Goal: Use online tool/utility: Utilize a website feature to perform a specific function

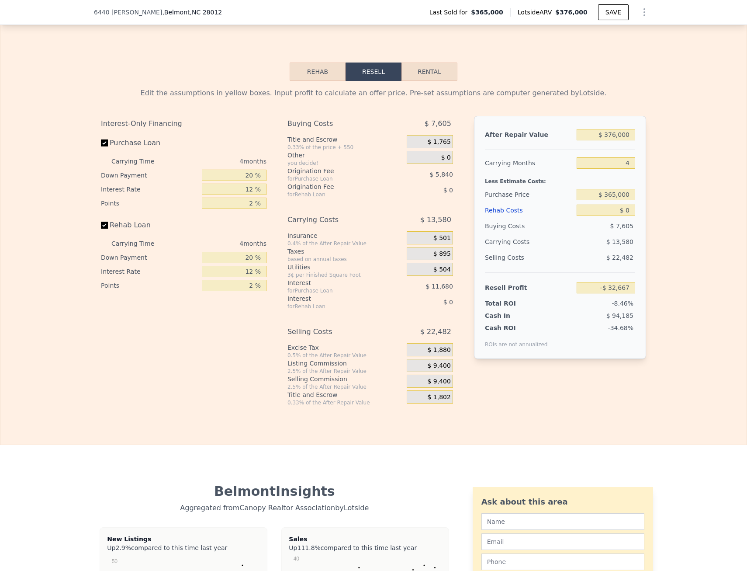
scroll to position [1308, 0]
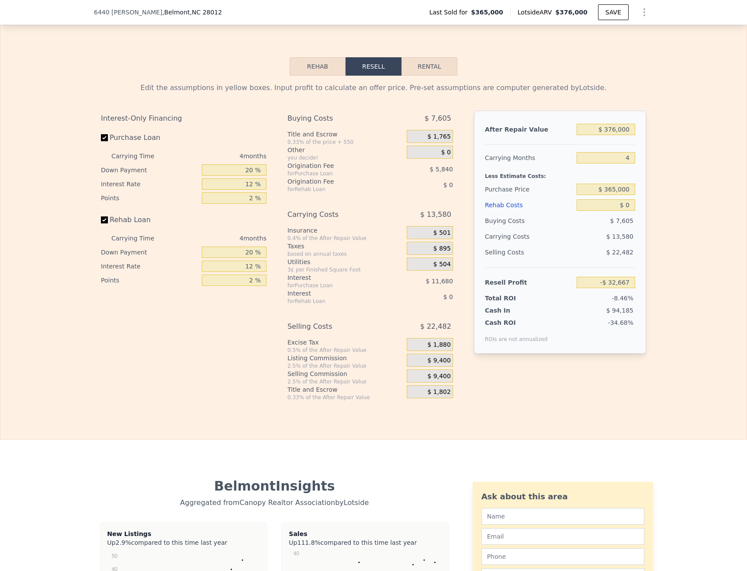
click at [433, 76] on button "Rental" at bounding box center [430, 66] width 56 height 18
select select "30"
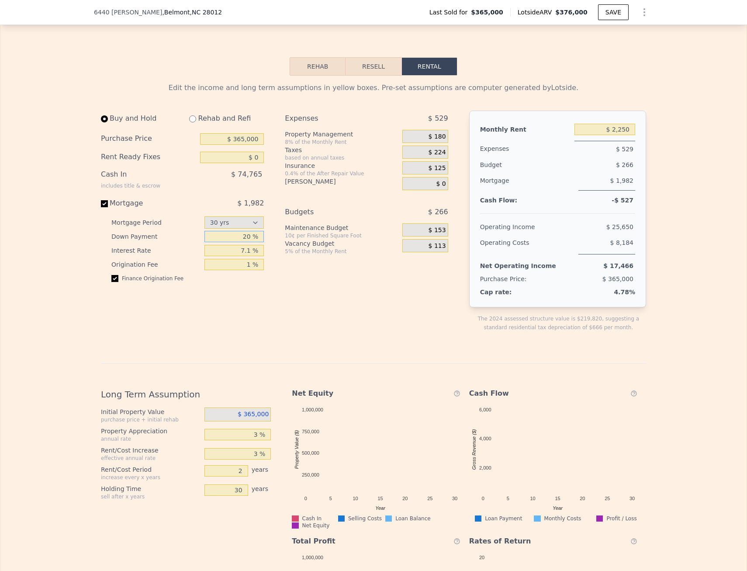
drag, startPoint x: 235, startPoint y: 247, endPoint x: 260, endPoint y: 247, distance: 24.9
click at [260, 242] on input "20 %" at bounding box center [234, 236] width 60 height 11
type input "3 %"
type input "5 %"
drag, startPoint x: 238, startPoint y: 263, endPoint x: 258, endPoint y: 263, distance: 20.1
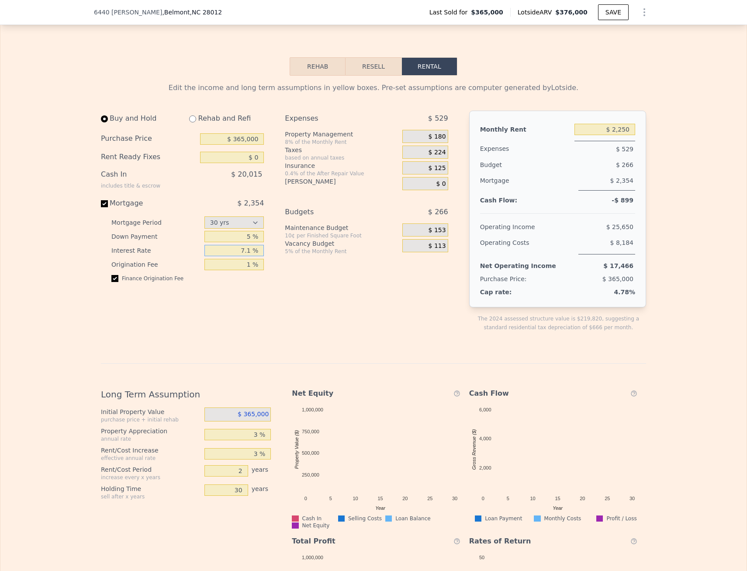
click at [258, 256] on input "7.1 %" at bounding box center [234, 250] width 60 height 11
type input "6.25 %"
click at [280, 289] on div "Buy and Hold Rehab and Refi Purchase Price $ 365,000 Rent Ready Fixes $ 0 Cash …" at bounding box center [278, 228] width 354 height 235
click at [249, 242] on input "5 %" at bounding box center [234, 236] width 60 height 11
type input "3 %"
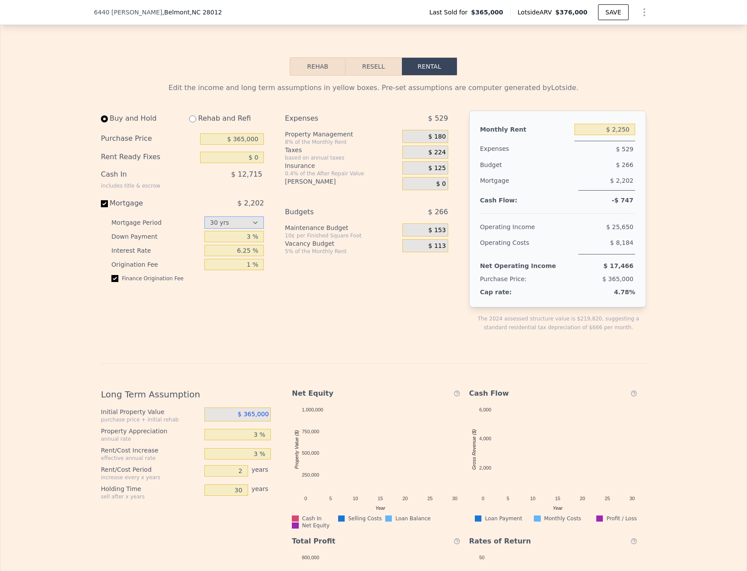
click at [255, 228] on select "15 yrs 30 yrs" at bounding box center [234, 222] width 60 height 12
click at [252, 256] on input "6.25 %" at bounding box center [234, 250] width 60 height 11
type input "6 %"
type input "7 %"
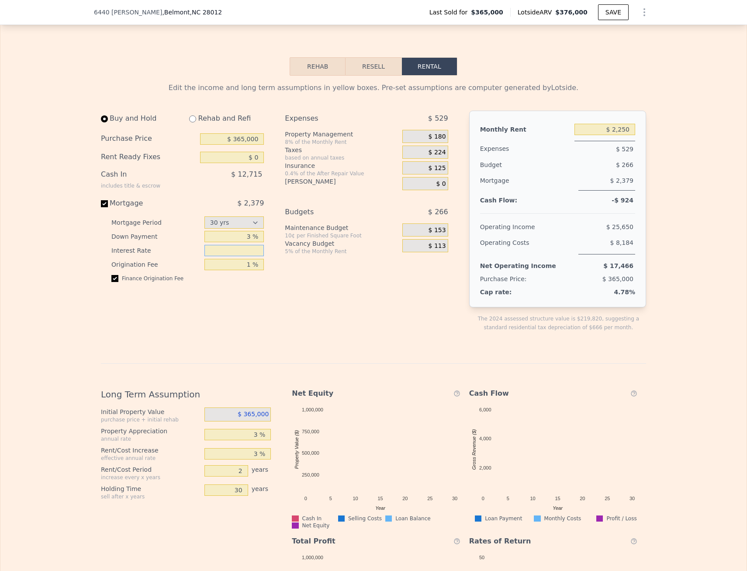
type input "8 %"
type input "8.3 %"
click at [388, 334] on div "Expenses $ 529 Property Management 8% of the Monthly Rent $ 180 Taxes based on …" at bounding box center [370, 228] width 170 height 235
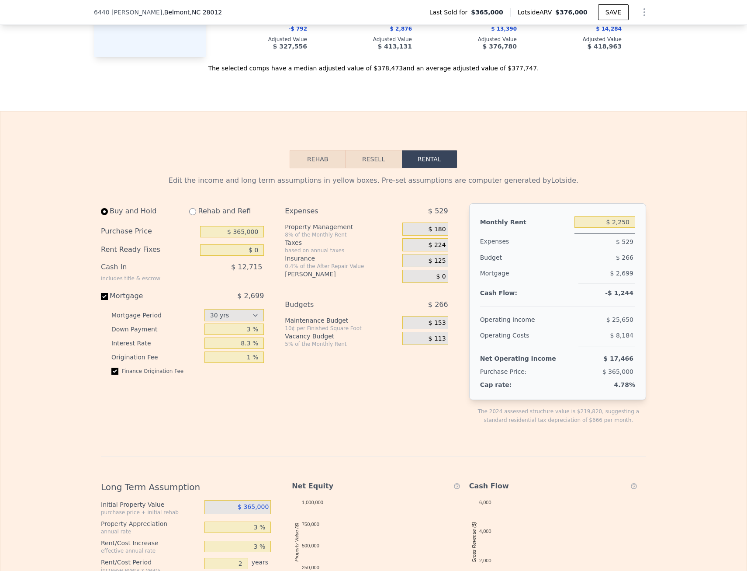
scroll to position [1220, 0]
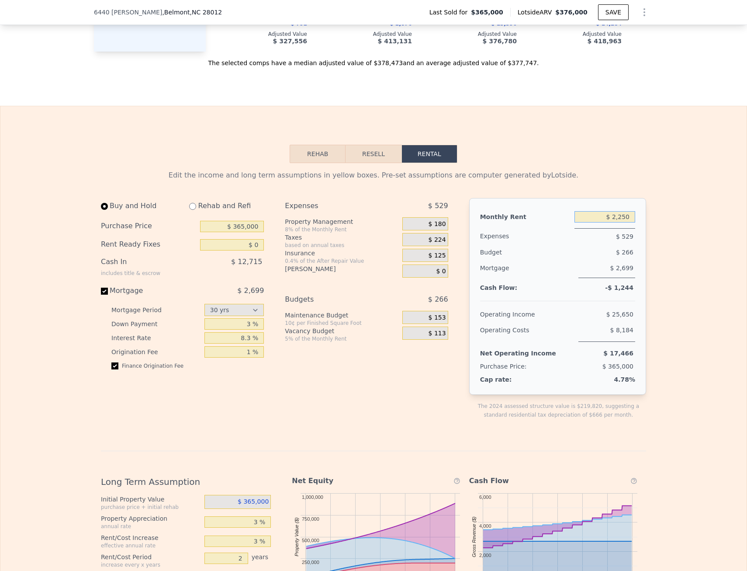
drag, startPoint x: 612, startPoint y: 228, endPoint x: 630, endPoint y: 226, distance: 18.9
click at [630, 222] on input "$ 2,250" at bounding box center [605, 216] width 61 height 11
click at [659, 199] on div "Edit the income and long term assumptions in yellow boxes. Pre-set assumptions …" at bounding box center [373, 460] width 746 height 594
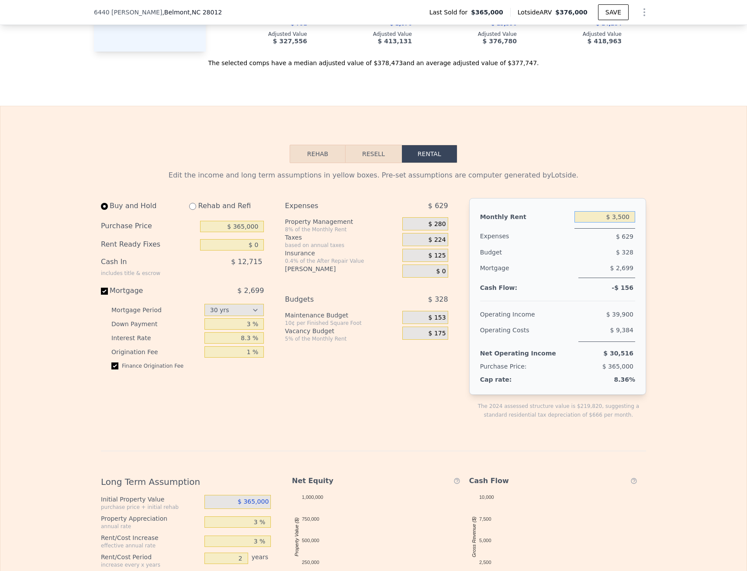
drag, startPoint x: 630, startPoint y: 230, endPoint x: 609, endPoint y: 229, distance: 21.0
click at [609, 222] on input "$ 3,500" at bounding box center [605, 216] width 61 height 11
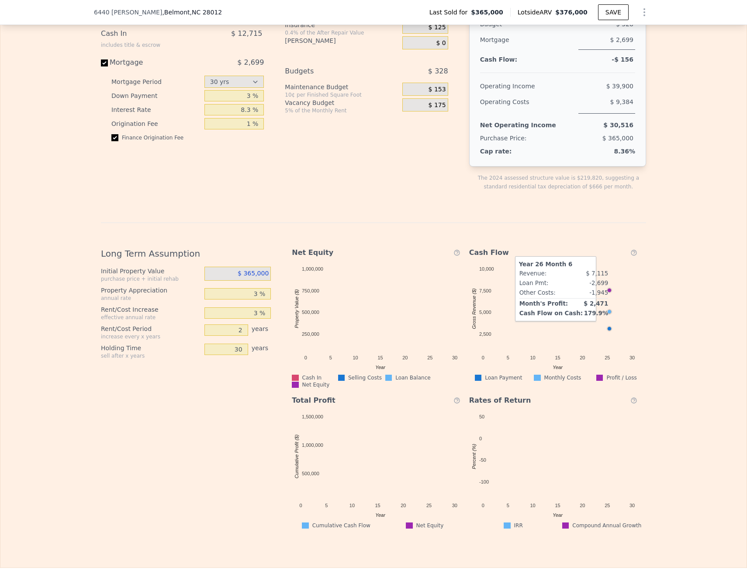
scroll to position [1344, 0]
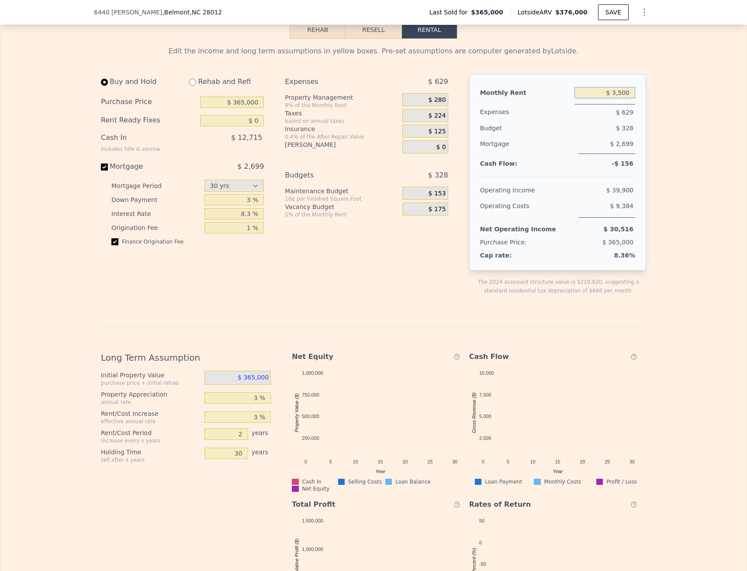
drag, startPoint x: 612, startPoint y: 104, endPoint x: 629, endPoint y: 104, distance: 17.0
click at [629, 98] on input "$ 3,500" at bounding box center [605, 92] width 61 height 11
type input "$ 5,000"
click at [662, 107] on div "Edit the income and long term assumptions in yellow boxes. Pre-set assumptions …" at bounding box center [373, 336] width 746 height 594
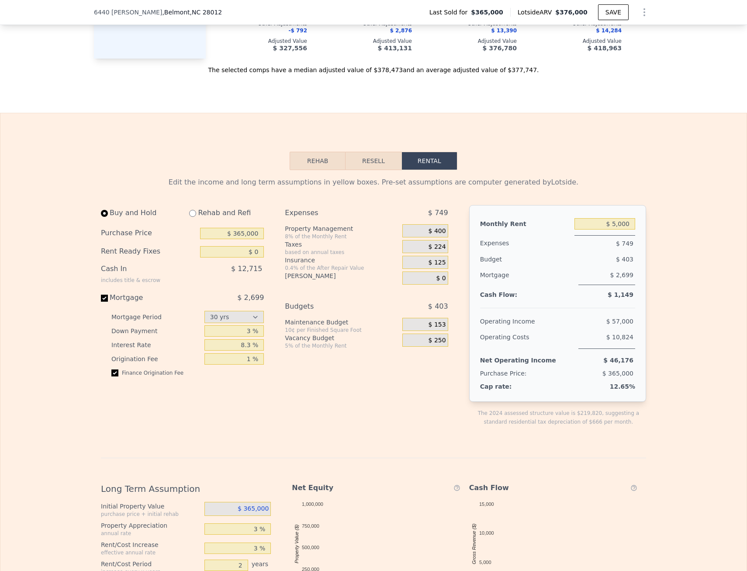
scroll to position [1170, 0]
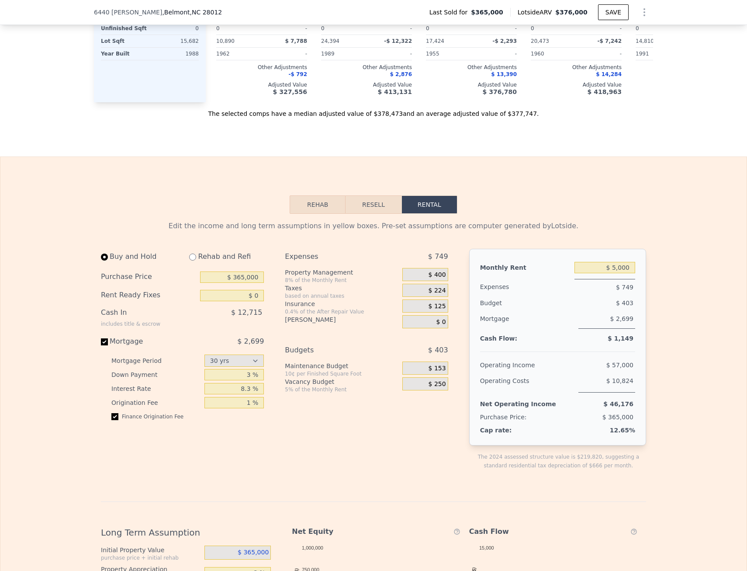
click at [365, 214] on button "Resell" at bounding box center [373, 204] width 55 height 18
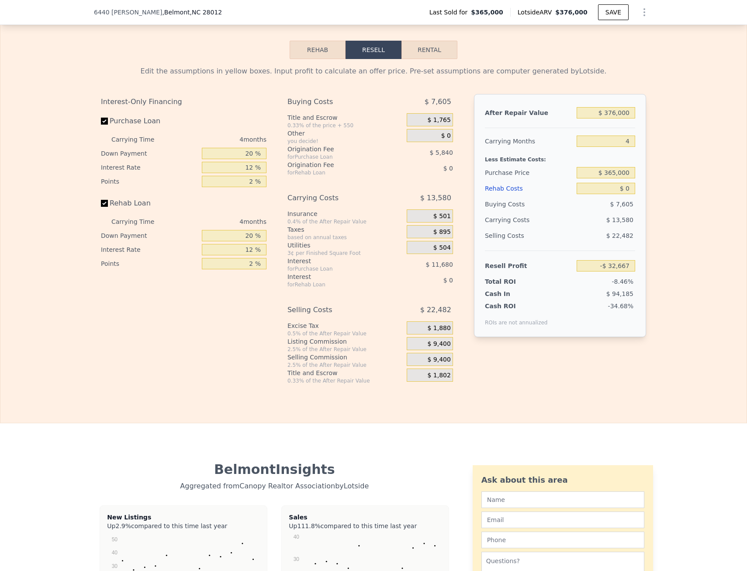
scroll to position [1344, 0]
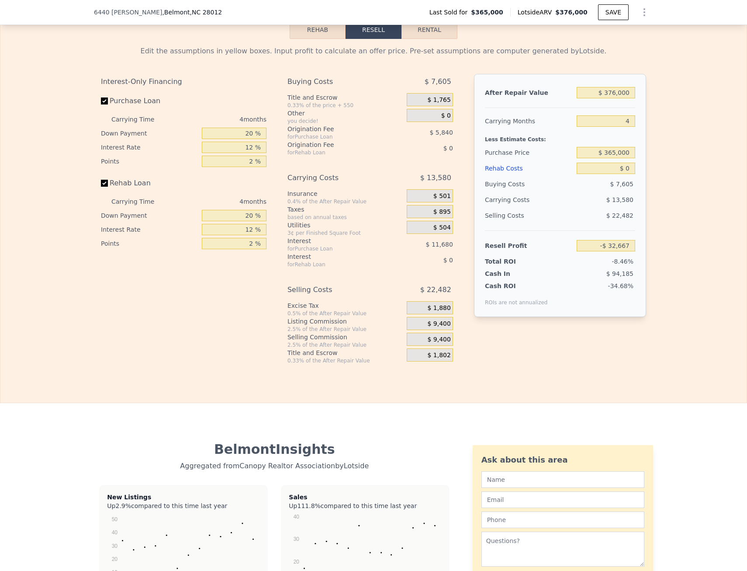
click at [130, 191] on label "Rehab Loan" at bounding box center [149, 183] width 97 height 16
click at [108, 187] on input "Rehab Loan" at bounding box center [104, 183] width 7 height 7
checkbox input "false"
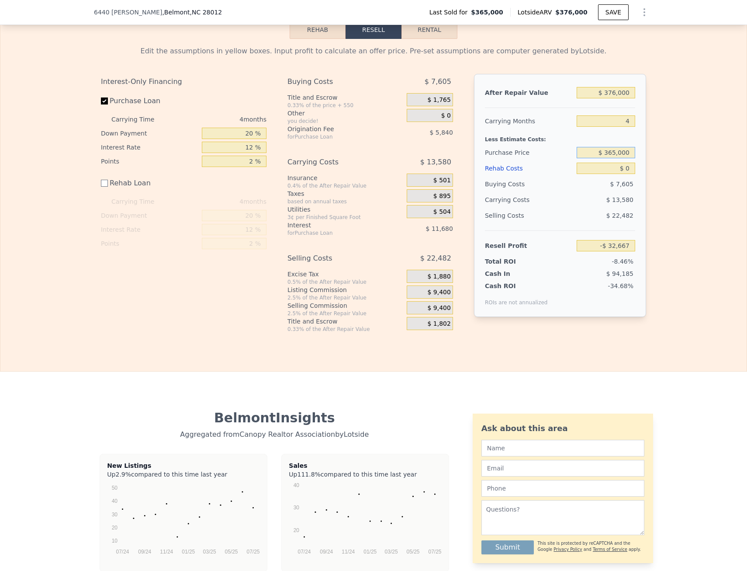
drag, startPoint x: 628, startPoint y: 164, endPoint x: 605, endPoint y: 166, distance: 23.3
click at [605, 158] on input "$ 365,000" at bounding box center [606, 152] width 59 height 11
type input "$ 350,000"
type input "-$ 16,898"
click at [698, 181] on div "Edit the assumptions in yellow boxes. Input profit to calculate an offer price.…" at bounding box center [373, 186] width 746 height 294
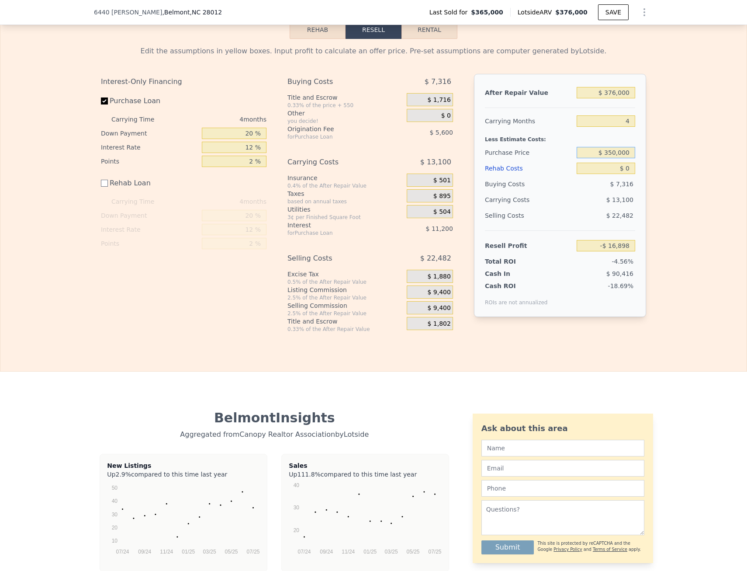
drag, startPoint x: 628, startPoint y: 167, endPoint x: 605, endPoint y: 170, distance: 23.9
click at [605, 160] on div "$ 350,000" at bounding box center [606, 153] width 59 height 16
type input "$ 250,000"
type input "$ 88,235"
click at [682, 164] on div "Edit the assumptions in yellow boxes. Input profit to calculate an offer price.…" at bounding box center [373, 186] width 746 height 294
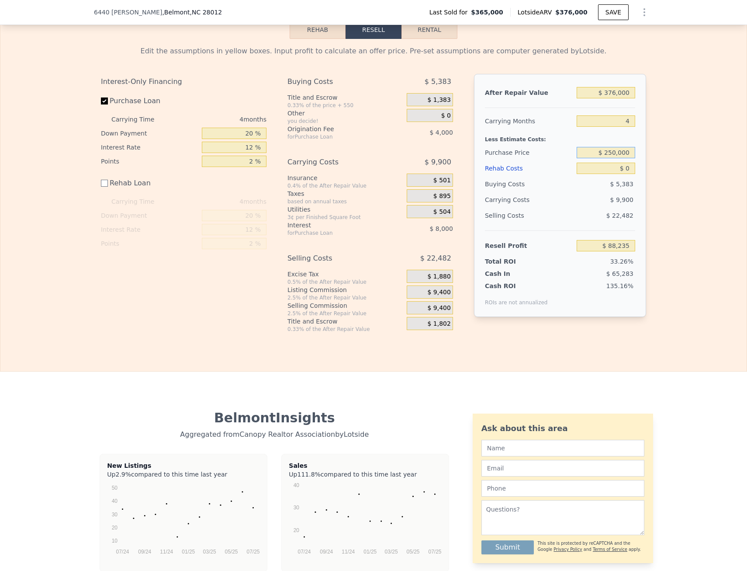
drag, startPoint x: 607, startPoint y: 164, endPoint x: 632, endPoint y: 164, distance: 24.9
click at [632, 158] on input "$ 250,000" at bounding box center [606, 152] width 59 height 11
type input "$ 2"
type input "$ 365,000"
type input "-$ 32,667"
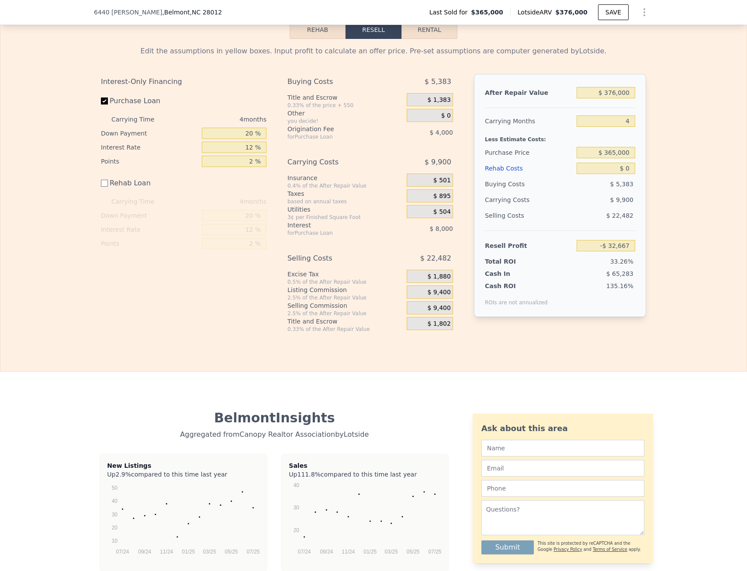
click at [664, 161] on div "Edit the assumptions in yellow boxes. Input profit to calculate an offer price.…" at bounding box center [373, 186] width 746 height 294
drag, startPoint x: 629, startPoint y: 101, endPoint x: 606, endPoint y: 109, distance: 23.9
click at [606, 98] on input "$ 376,000" at bounding box center [606, 92] width 59 height 11
type input "$ 5"
type input "-$ 386,229"
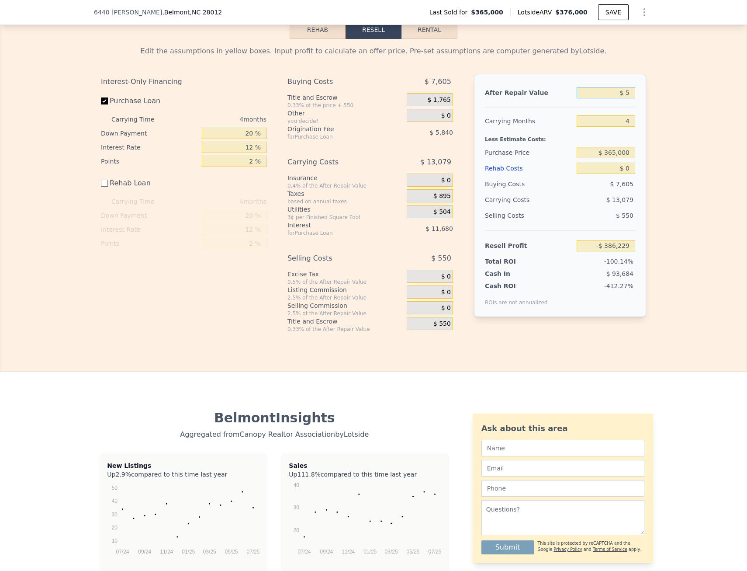
type input "$ 55"
type input "-$ 386,181"
type input "$ 550"
type input "-$ 385,718"
type input "$ 5,500"
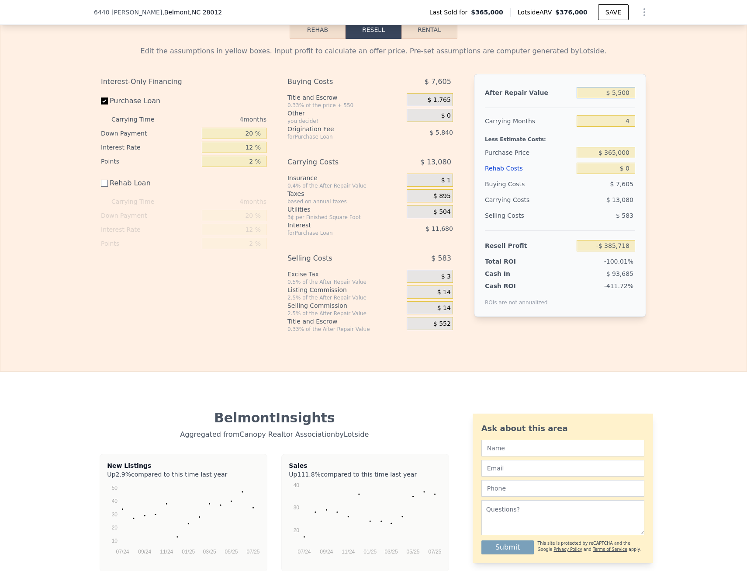
type input "-$ 381,063"
type input "$ 55,000"
type input "-$ 334,515"
type input "$ 550,000"
type input "$ 130,951"
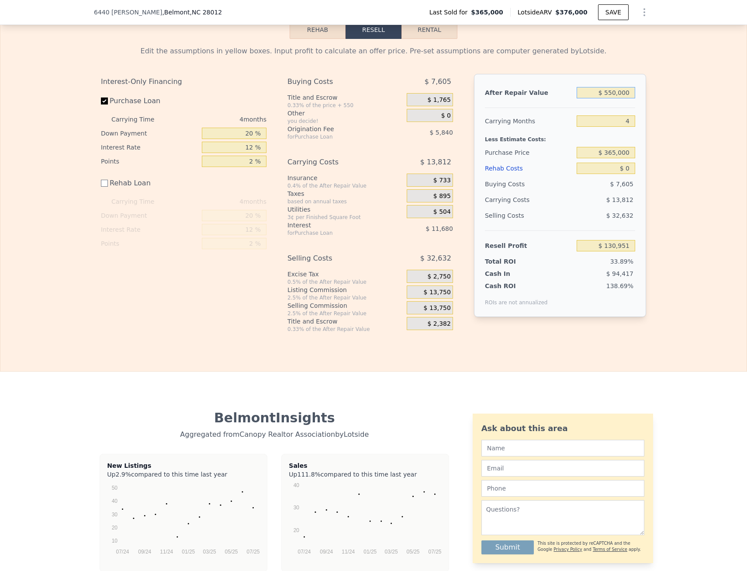
type input "$ 550,000"
click at [661, 128] on div "Edit the assumptions in yellow boxes. Input profit to calculate an offer price.…" at bounding box center [373, 186] width 746 height 294
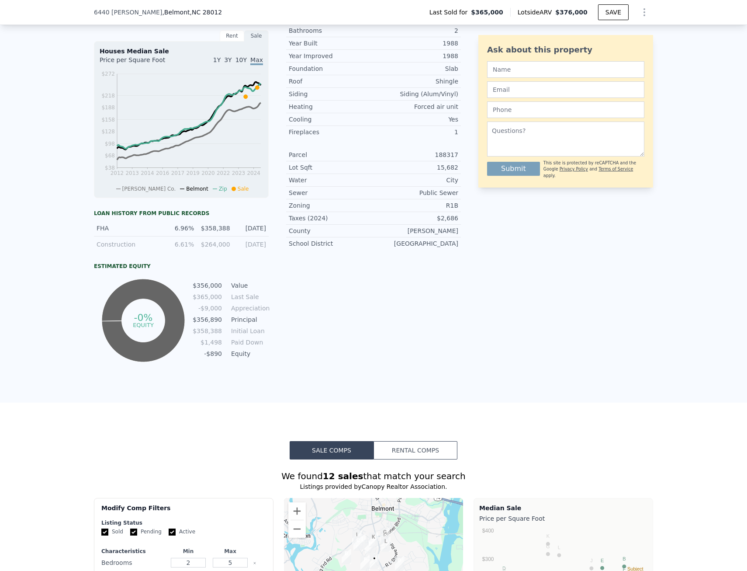
scroll to position [339, 0]
click at [410, 457] on button "Rental Comps" at bounding box center [416, 450] width 84 height 18
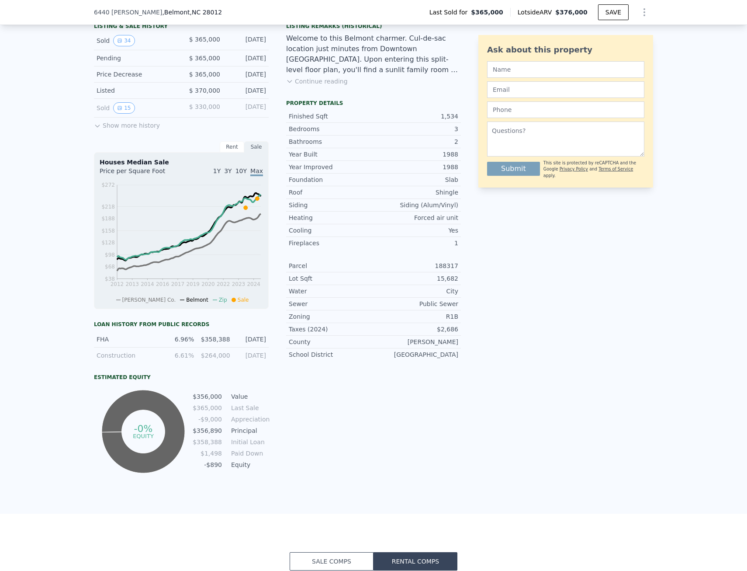
scroll to position [208, 0]
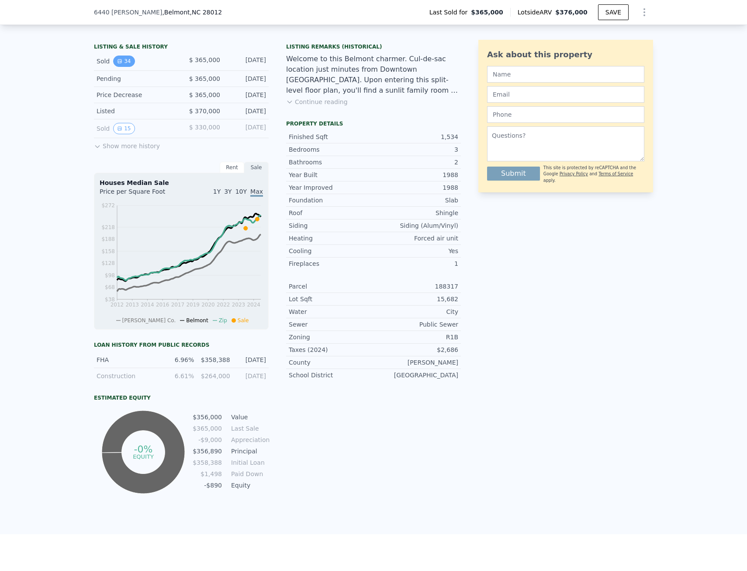
click at [121, 67] on button "34" at bounding box center [123, 60] width 21 height 11
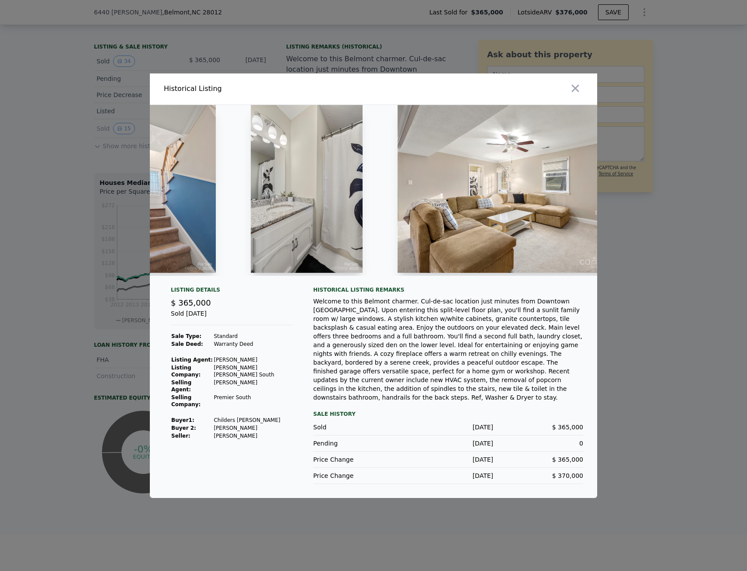
scroll to position [0, 4780]
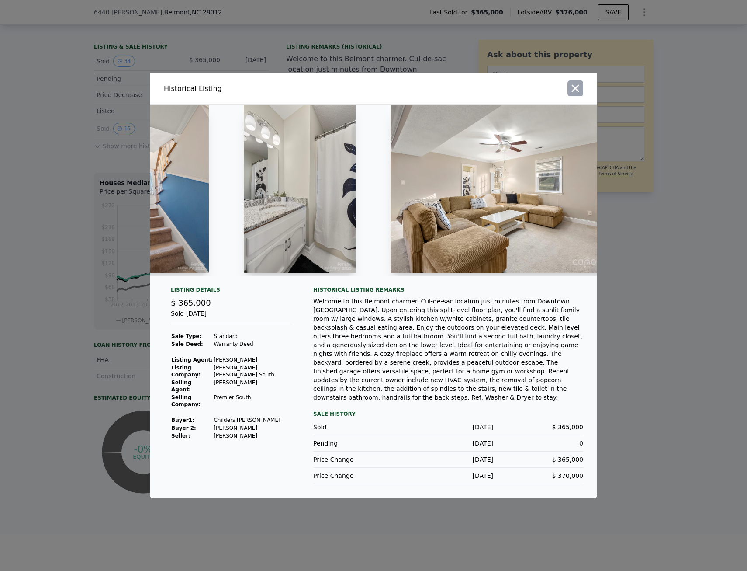
click at [580, 93] on icon "button" at bounding box center [575, 88] width 12 height 12
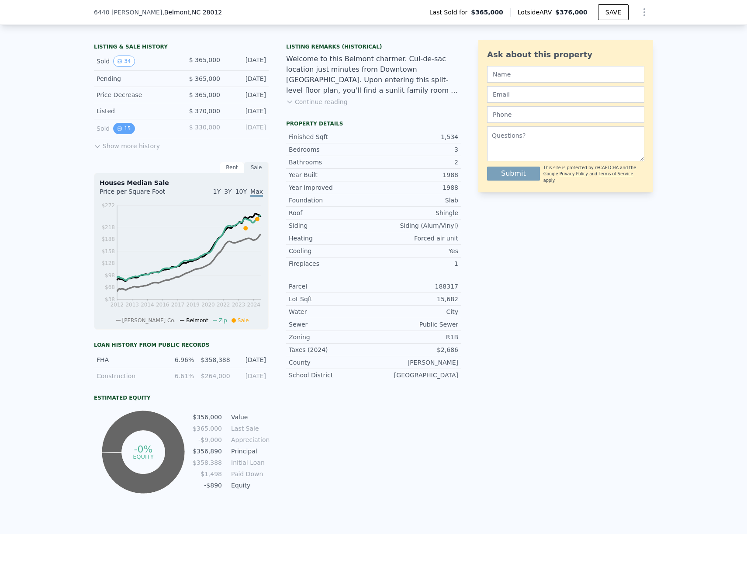
click at [123, 134] on button "15" at bounding box center [123, 128] width 21 height 11
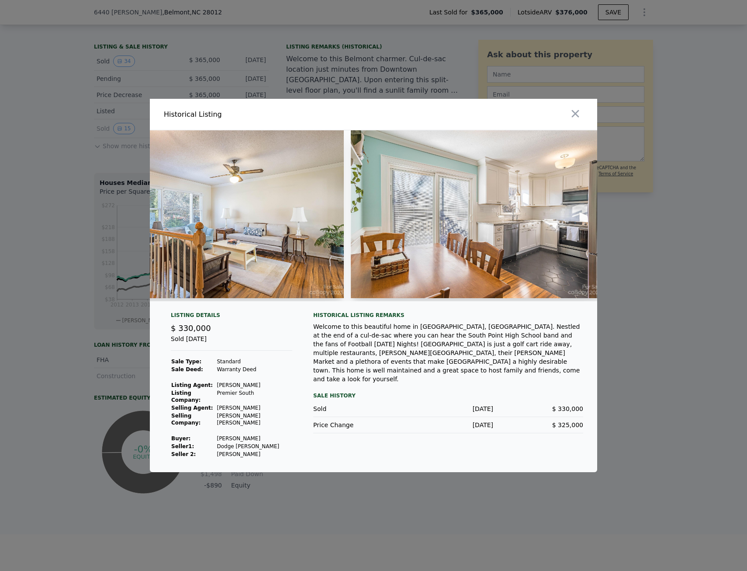
scroll to position [0, 796]
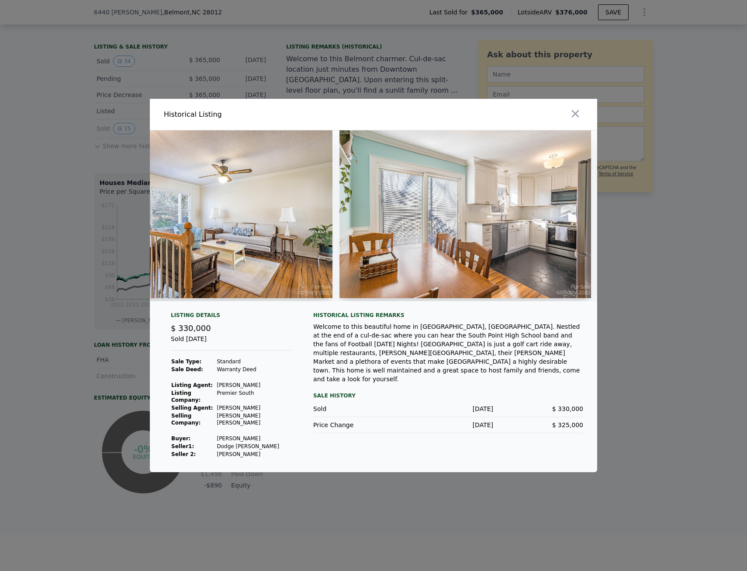
click at [336, 295] on div at bounding box center [373, 215] width 447 height 171
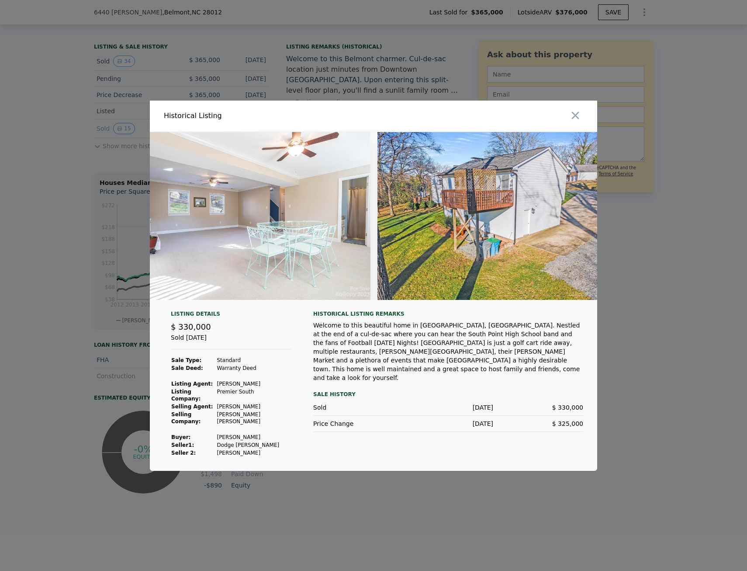
scroll to position [0, 3364]
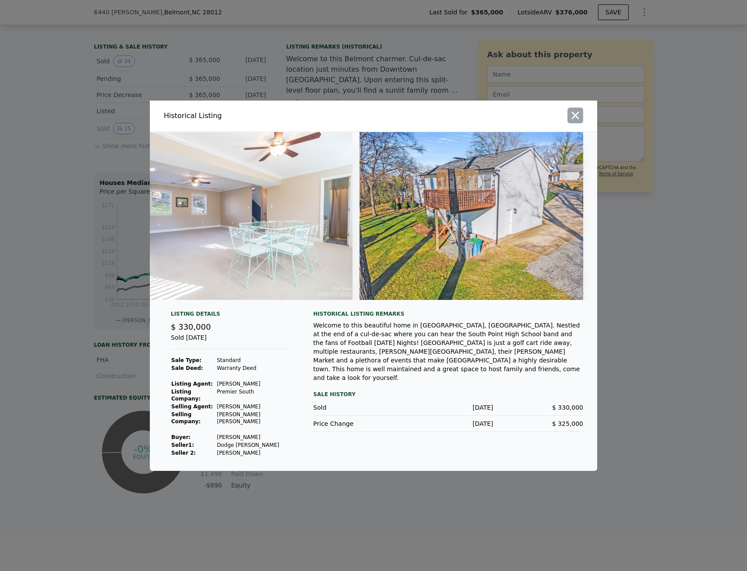
click at [571, 120] on icon "button" at bounding box center [575, 115] width 12 height 12
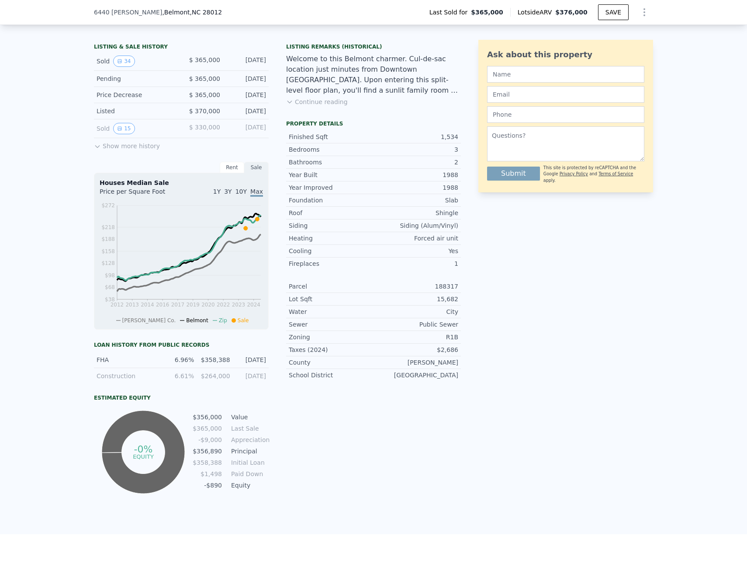
click at [132, 150] on button "Show more history" at bounding box center [127, 144] width 66 height 12
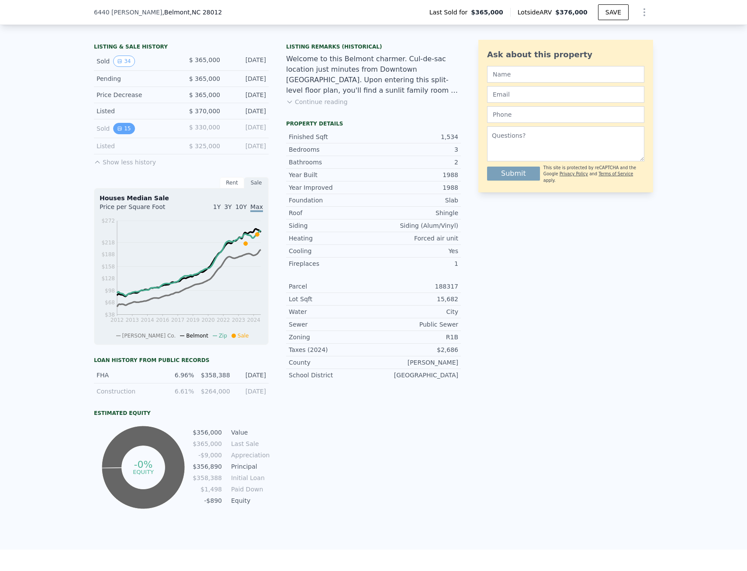
click at [121, 134] on button "15" at bounding box center [123, 128] width 21 height 11
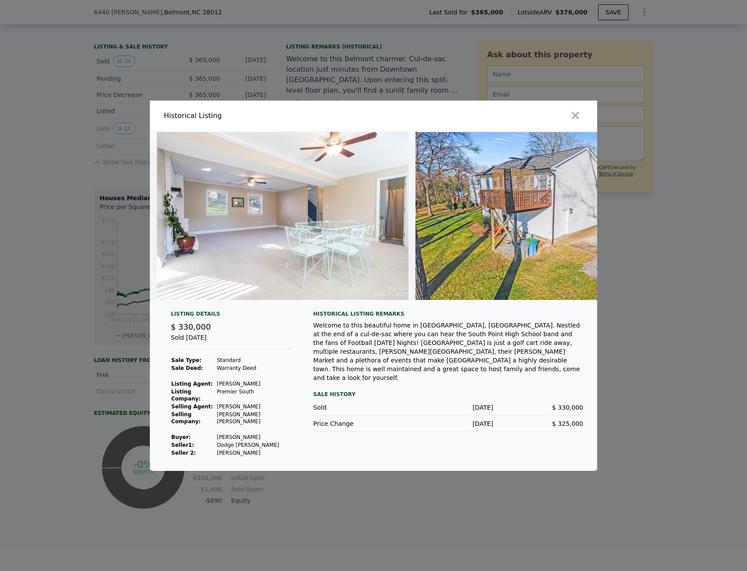
scroll to position [0, 3343]
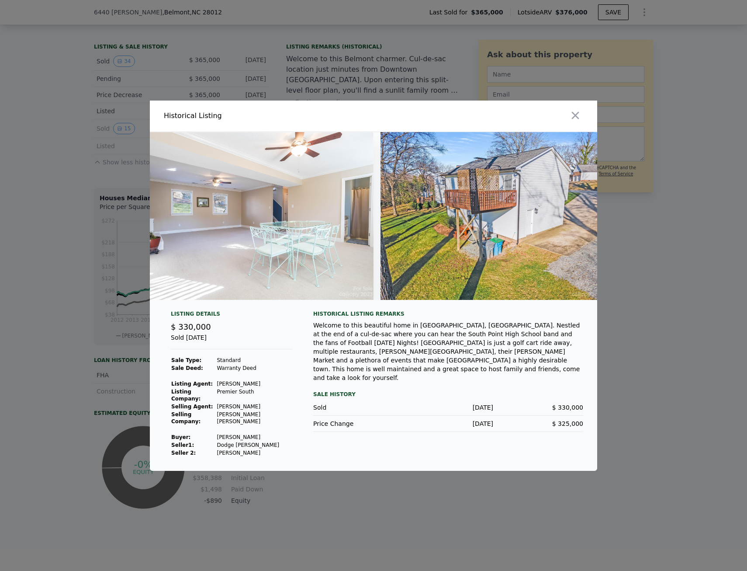
click at [551, 248] on img at bounding box center [493, 216] width 224 height 168
click at [573, 118] on icon "button" at bounding box center [575, 115] width 12 height 12
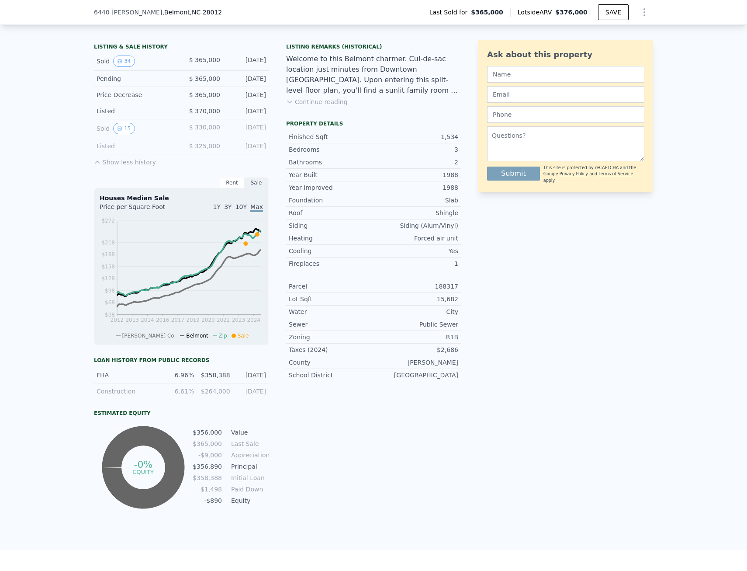
checkbox input "true"
type input "$ 376,000"
type input "-$ 32,667"
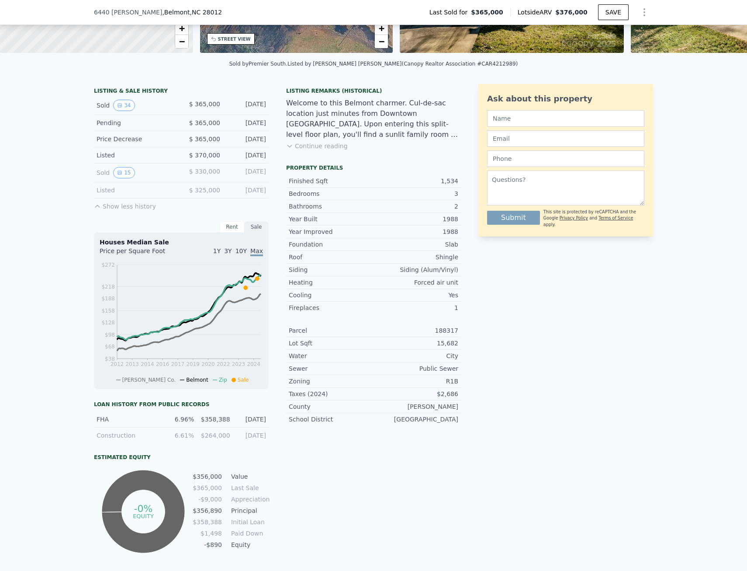
scroll to position [121, 0]
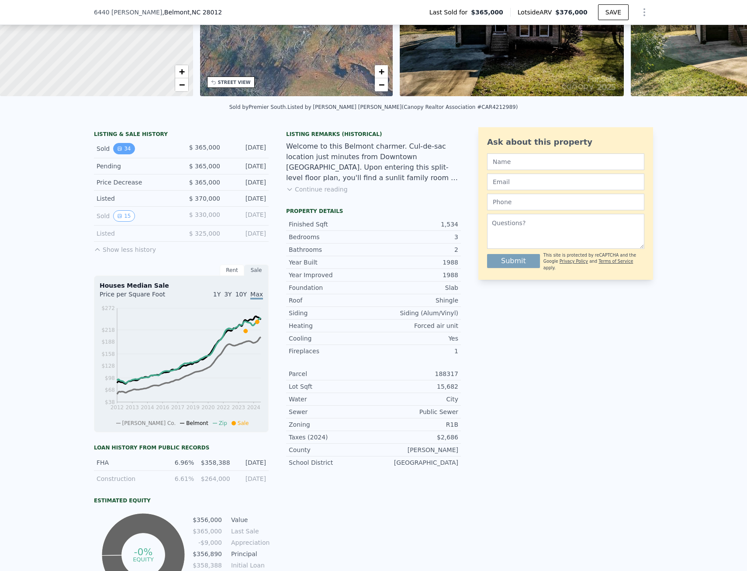
click at [119, 152] on button "34" at bounding box center [123, 148] width 21 height 11
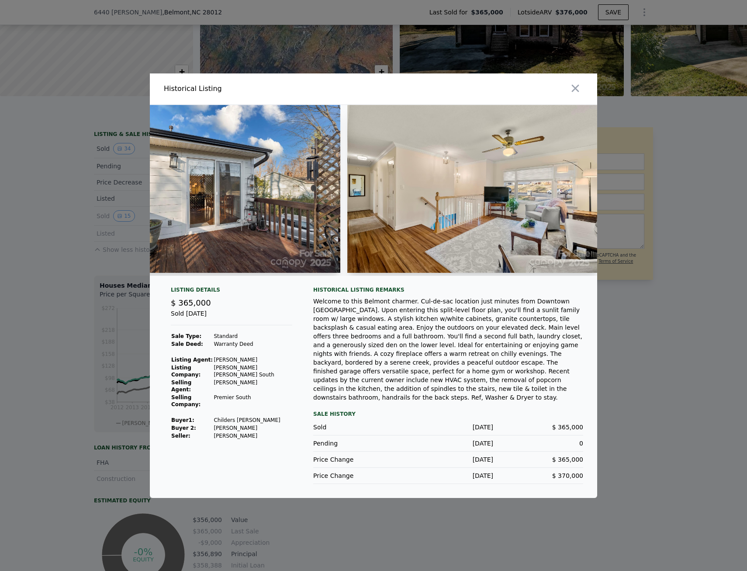
scroll to position [0, 2085]
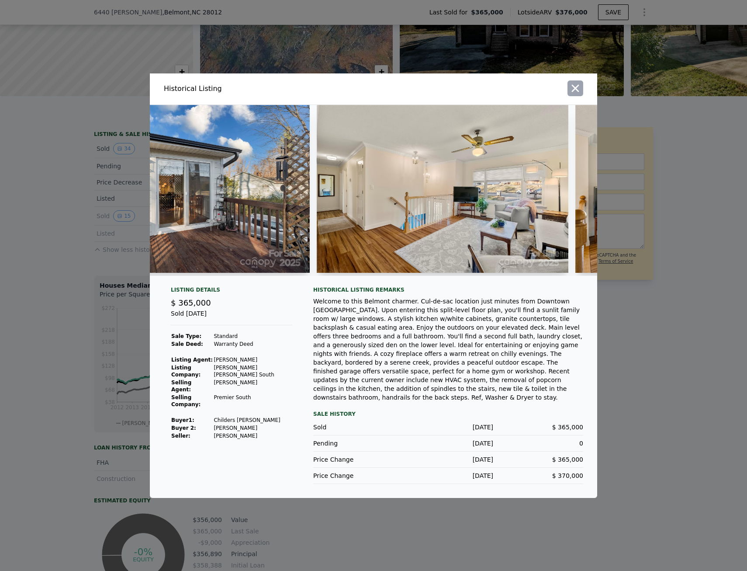
click at [572, 93] on icon "button" at bounding box center [575, 88] width 12 height 12
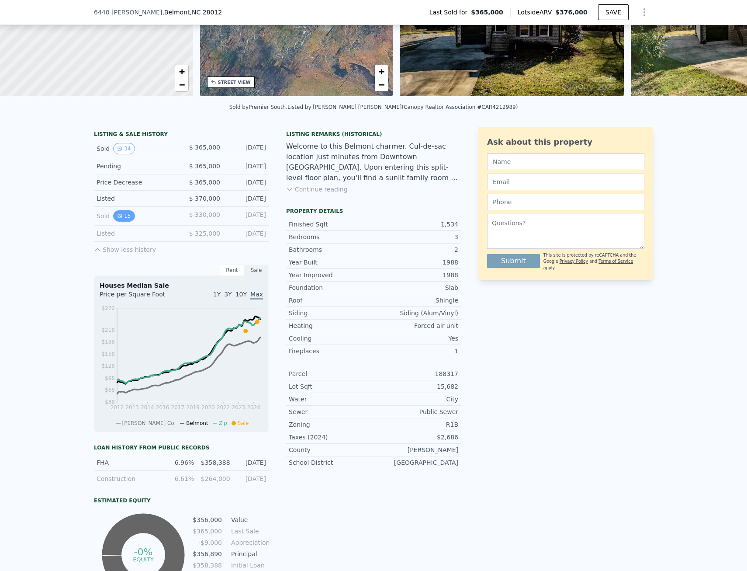
click at [119, 222] on button "15" at bounding box center [123, 215] width 21 height 11
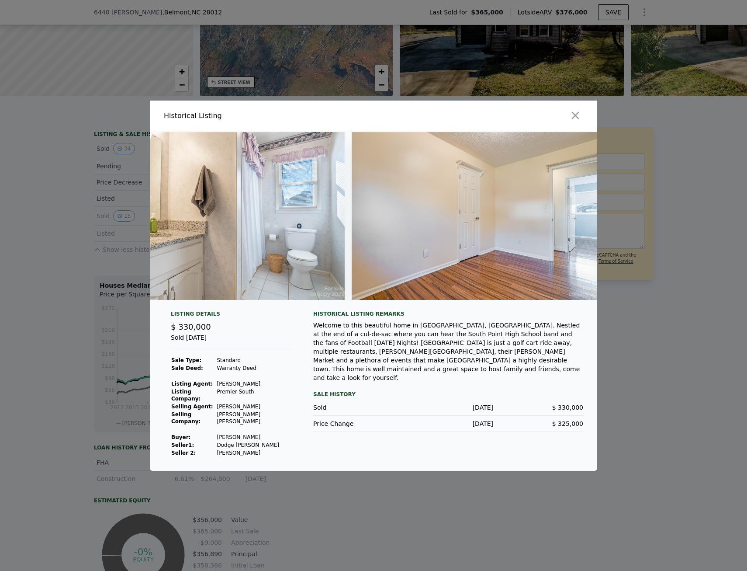
scroll to position [0, 1796]
